Goal: Transaction & Acquisition: Purchase product/service

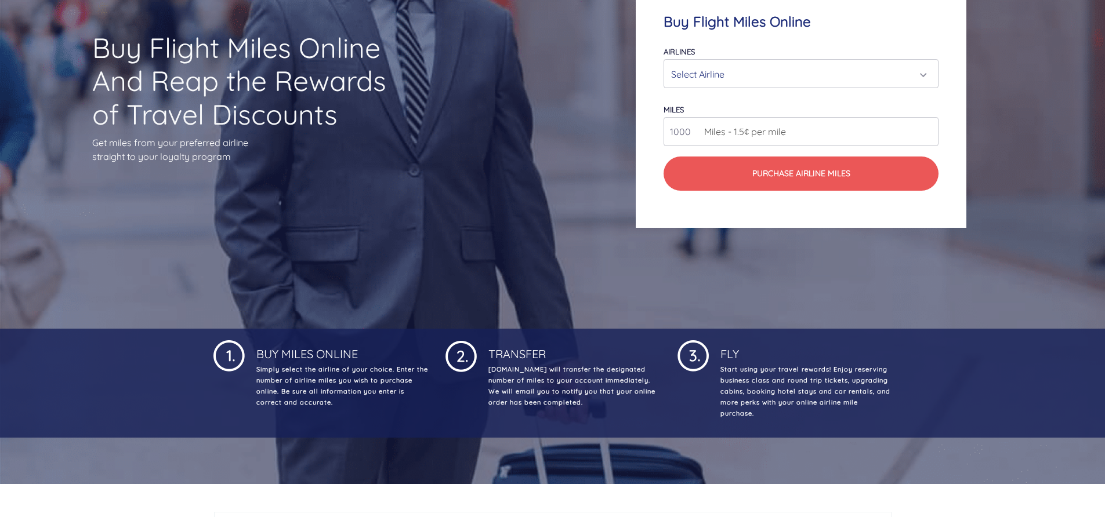
scroll to position [116, 0]
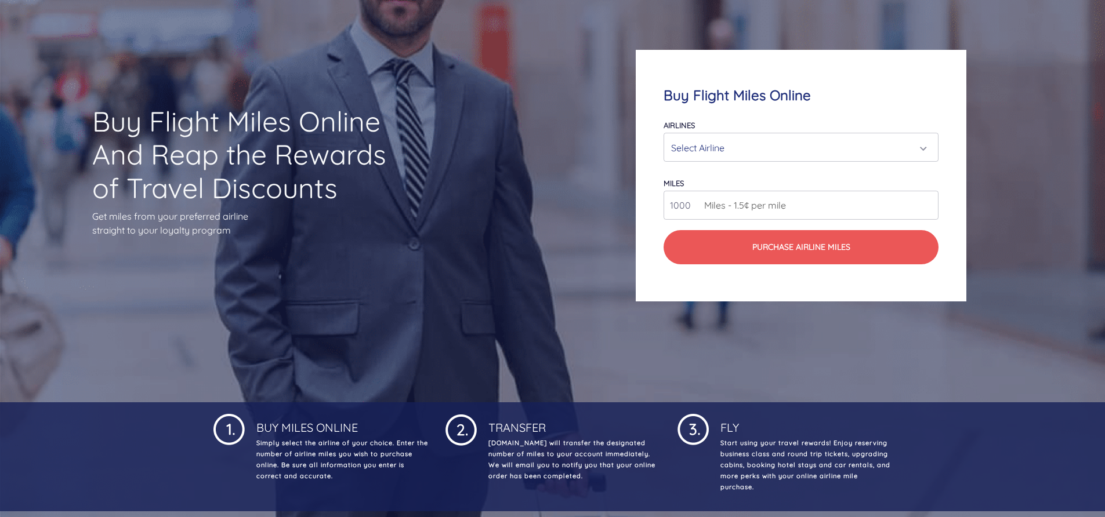
click at [774, 155] on div "Select Airline" at bounding box center [797, 148] width 253 height 22
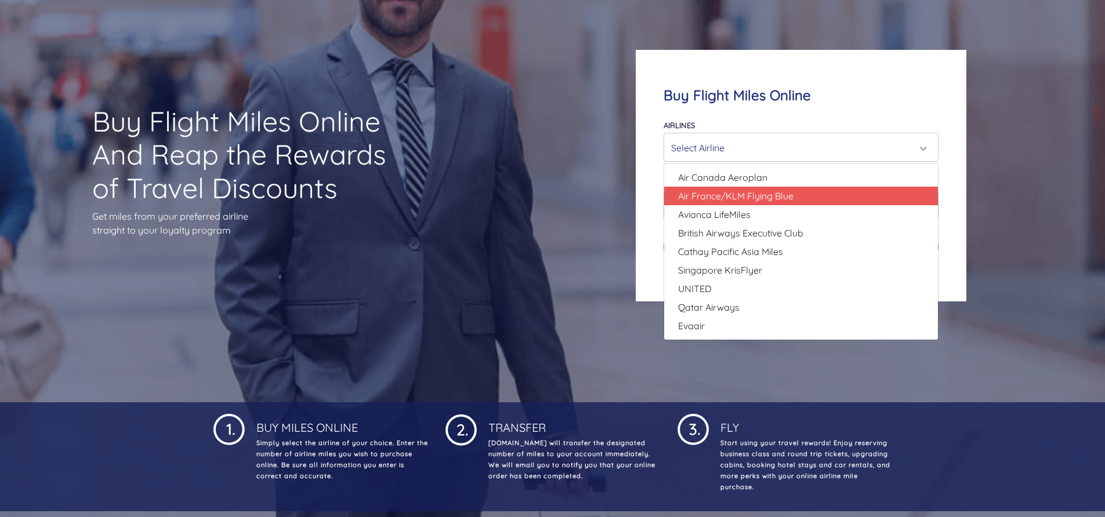
click at [766, 198] on span "Air France/KLM Flying Blue" at bounding box center [735, 196] width 115 height 14
select select "Air France/KLM Flying Blue"
type input "49000"
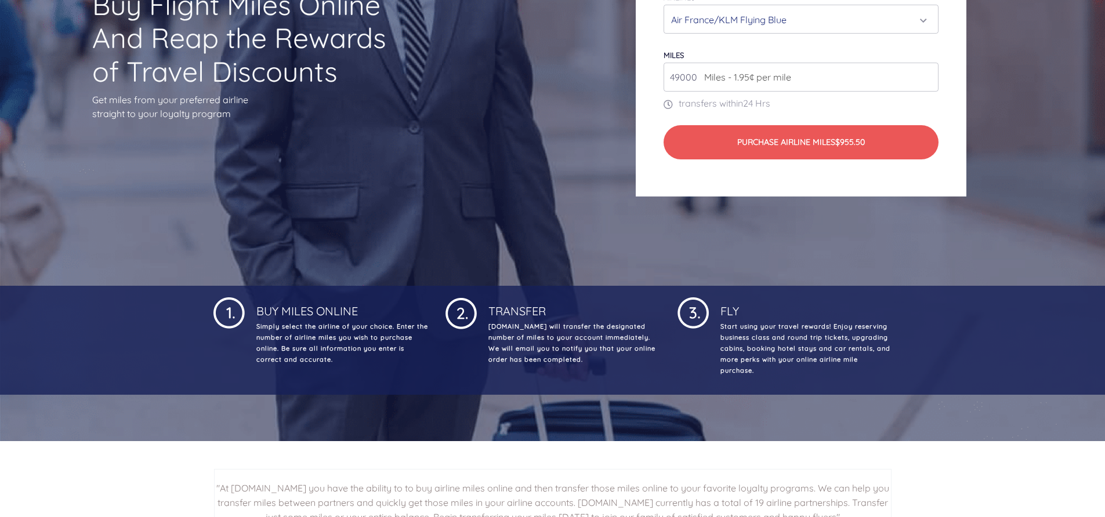
scroll to position [232, 0]
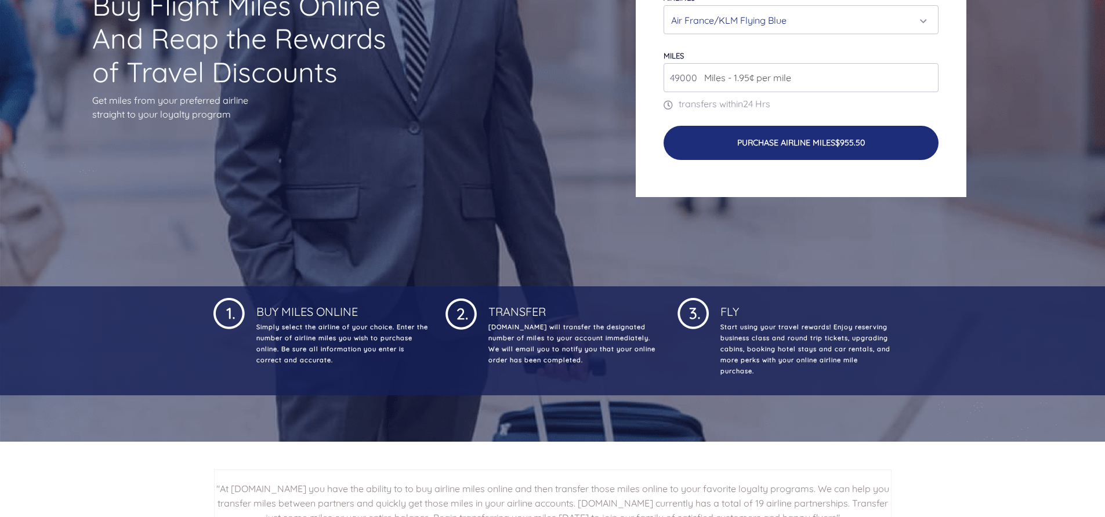
click at [762, 160] on button "Purchase Airline Miles $955.50" at bounding box center [801, 143] width 275 height 34
click at [762, 153] on button "Purchase Airline Miles $955.50" at bounding box center [801, 143] width 275 height 34
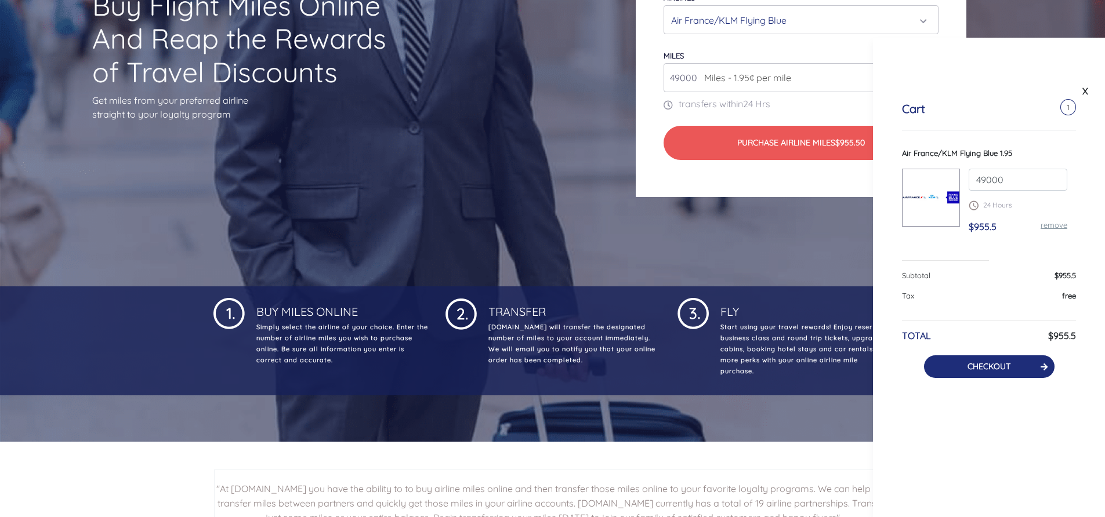
click at [1022, 372] on button "CHECKOUT" at bounding box center [989, 367] width 131 height 23
click at [1041, 366] on icon at bounding box center [1044, 367] width 7 height 8
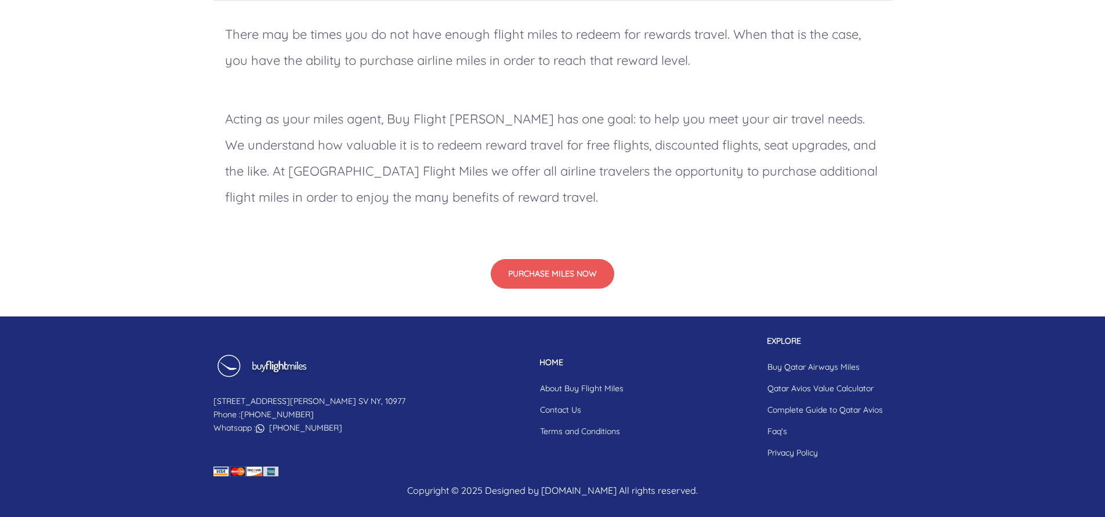
scroll to position [986, 0]
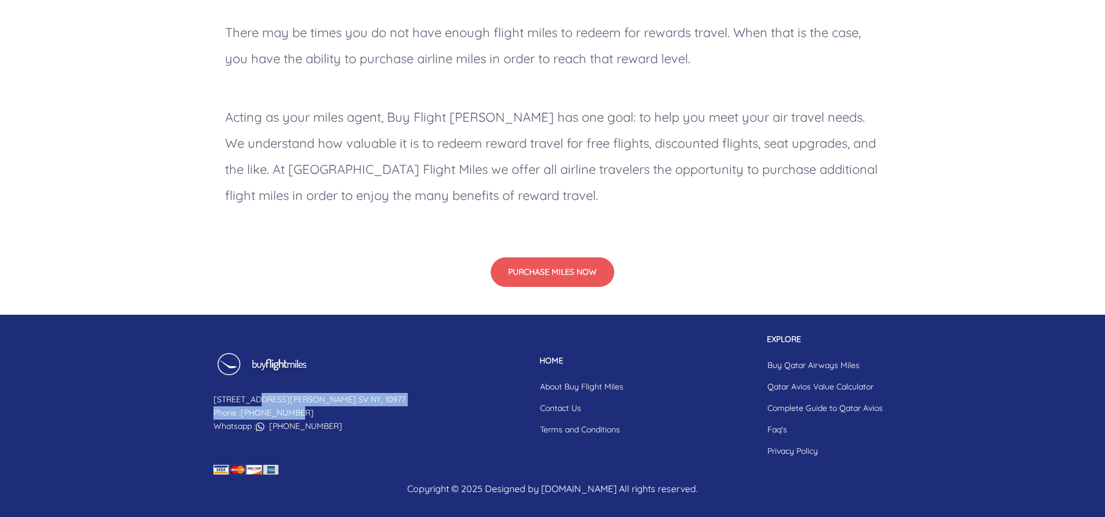
drag, startPoint x: 247, startPoint y: 399, endPoint x: 360, endPoint y: 419, distance: 114.9
click at [360, 419] on div "147 Clinton Ln. SV NY, 10977 Phone : 855-345-3500 Whatsapp : +19087181082 HOME …" at bounding box center [553, 398] width 696 height 129
drag, startPoint x: 360, startPoint y: 419, endPoint x: 341, endPoint y: 456, distance: 41.0
click at [341, 456] on div "147 Clinton Ln. SV NY, 10977 Phone : 855-345-3500 Whatsapp : +19087181082 HOME …" at bounding box center [553, 398] width 696 height 129
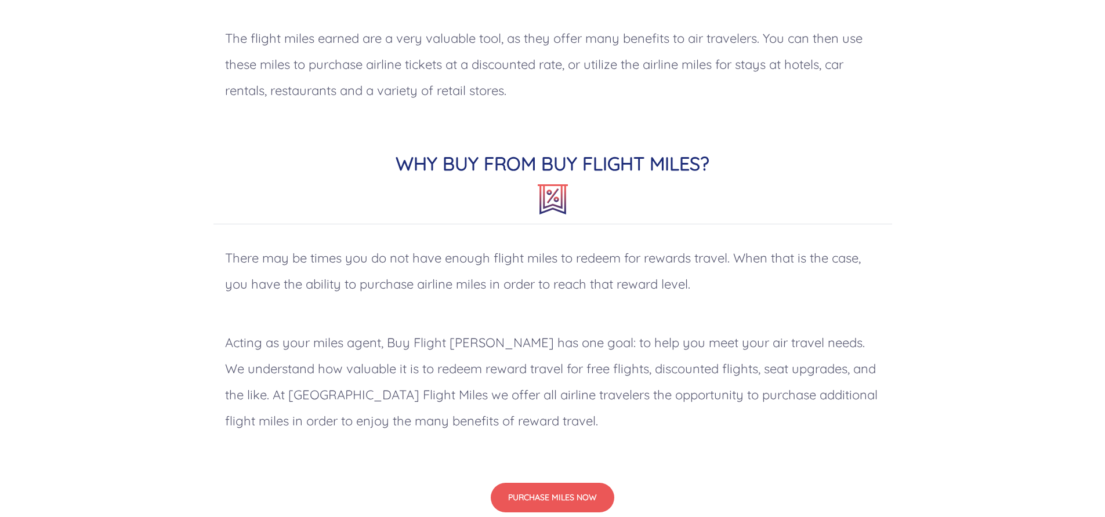
scroll to position [412, 0]
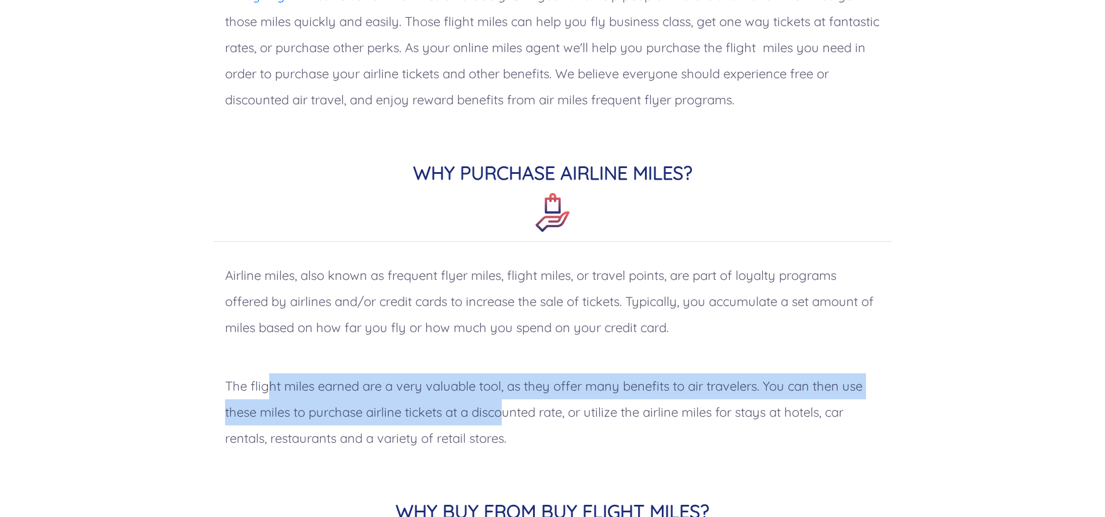
drag, startPoint x: 267, startPoint y: 388, endPoint x: 506, endPoint y: 420, distance: 241.2
click at [506, 420] on p "The flight miles earned are a very valuable tool, as they offer many benefits t…" at bounding box center [552, 413] width 679 height 102
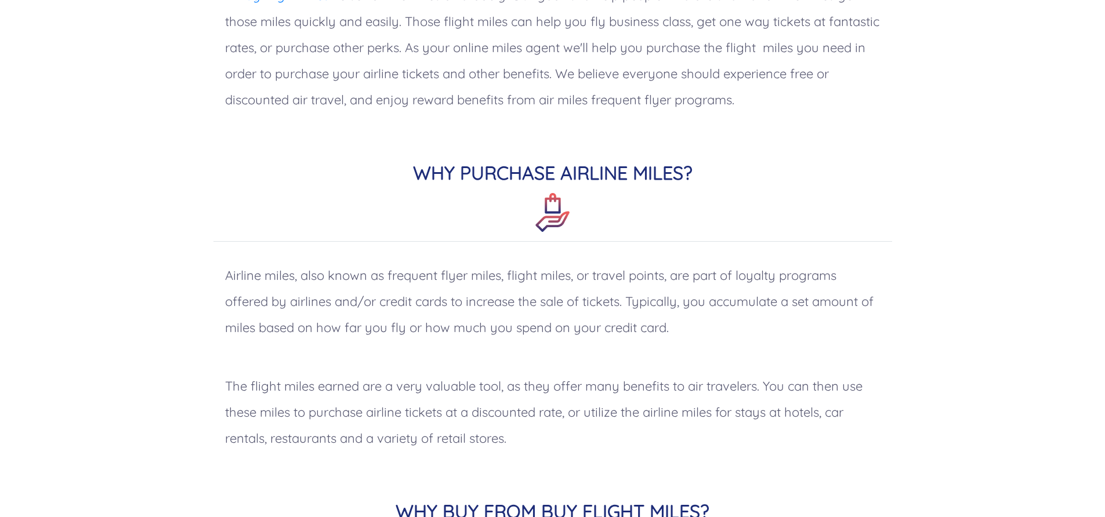
click at [349, 467] on div "Airline miles, also known as frequent flyer miles, flight miles, or travel poin…" at bounding box center [553, 362] width 696 height 222
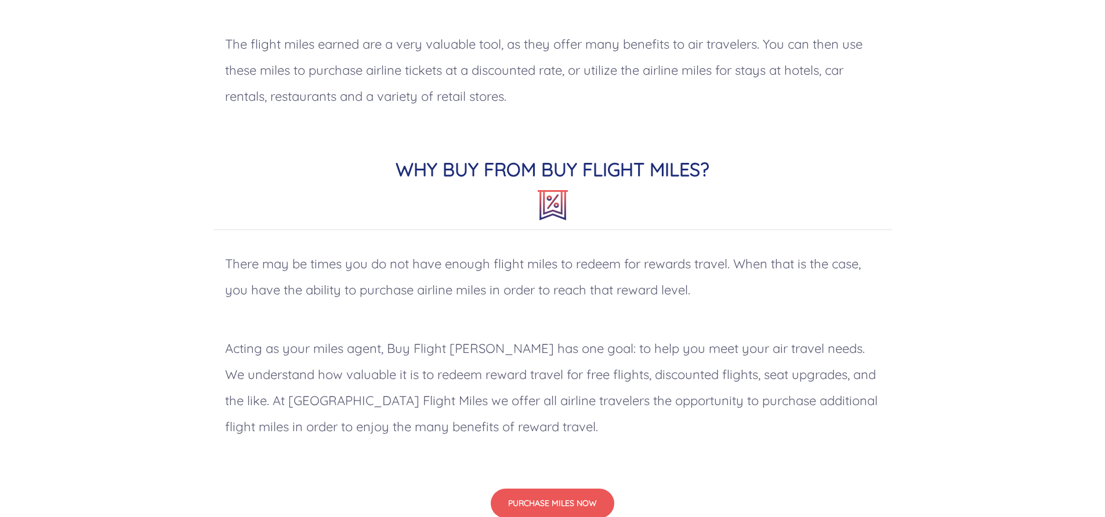
scroll to position [819, 0]
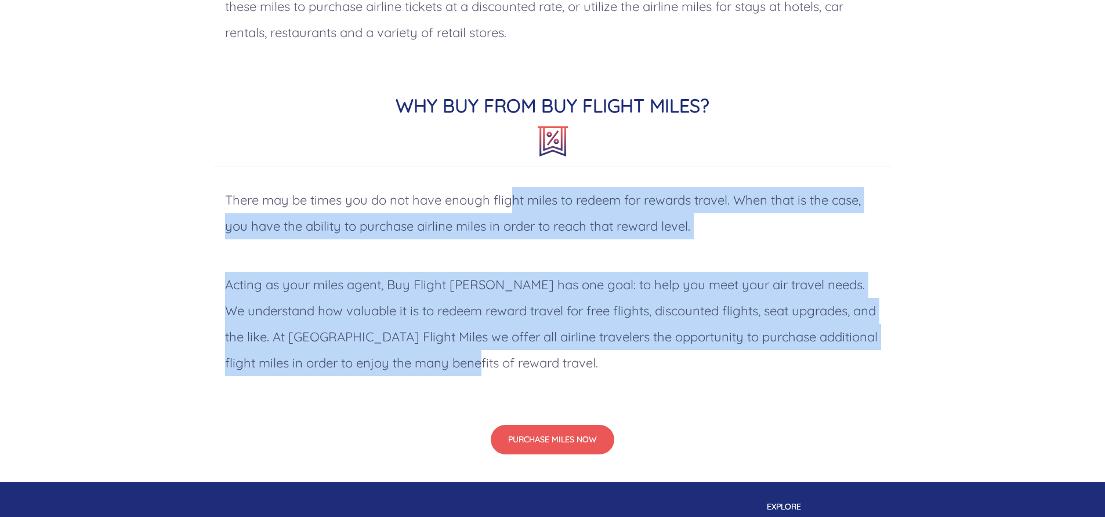
drag, startPoint x: 516, startPoint y: 195, endPoint x: 682, endPoint y: 364, distance: 236.7
click at [682, 364] on div "There may be times you do not have enough flight miles to redeem for rewards tr…" at bounding box center [553, 287] width 696 height 222
click at [574, 383] on p "Acting as your miles agent, Buy Flight Miles has one goal: to help you meet you…" at bounding box center [552, 324] width 679 height 128
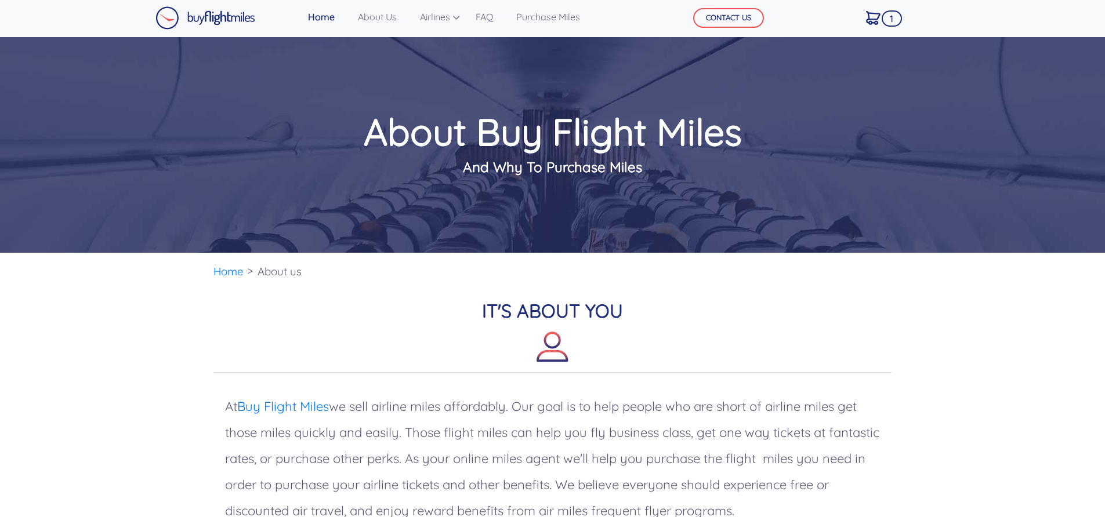
scroll to position [0, 0]
